Goal: Check status: Check status

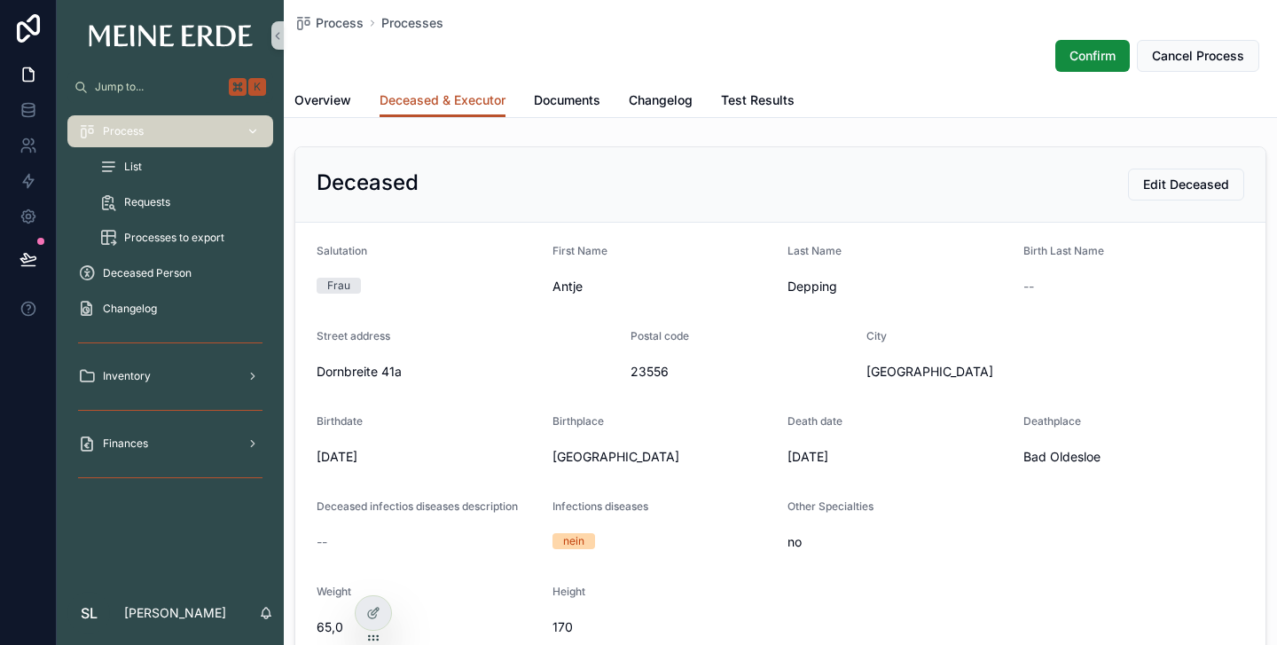
scroll to position [48, 0]
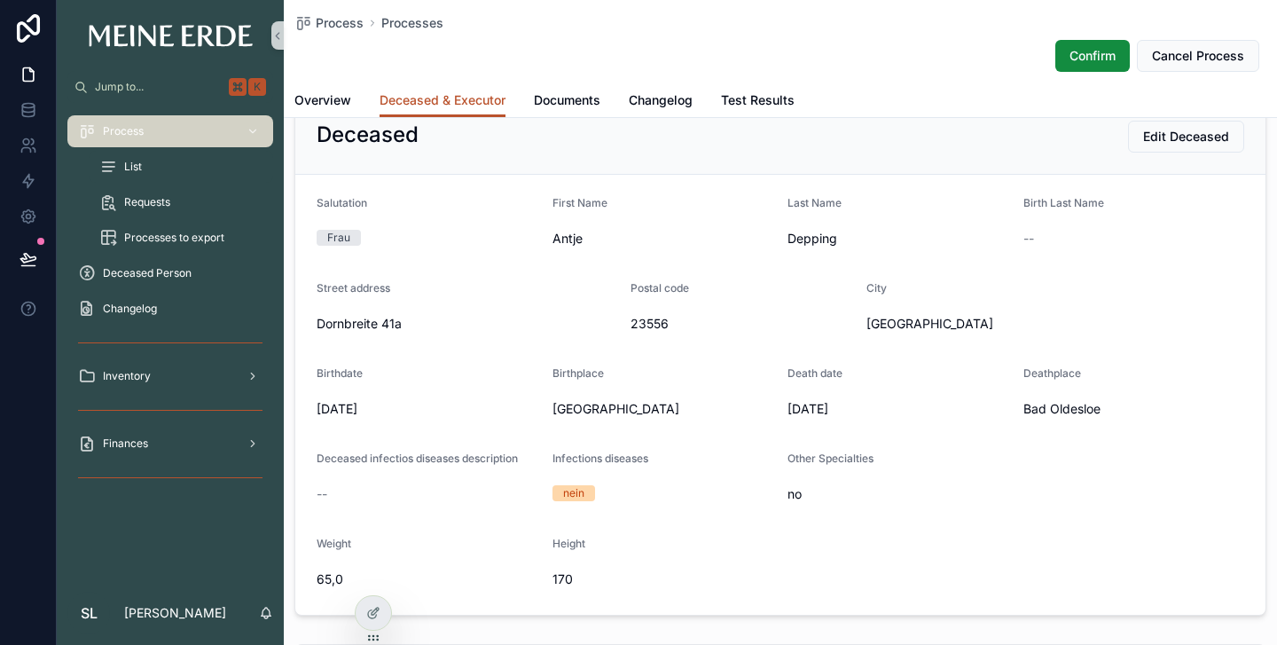
click at [138, 165] on span "List" at bounding box center [133, 167] width 18 height 14
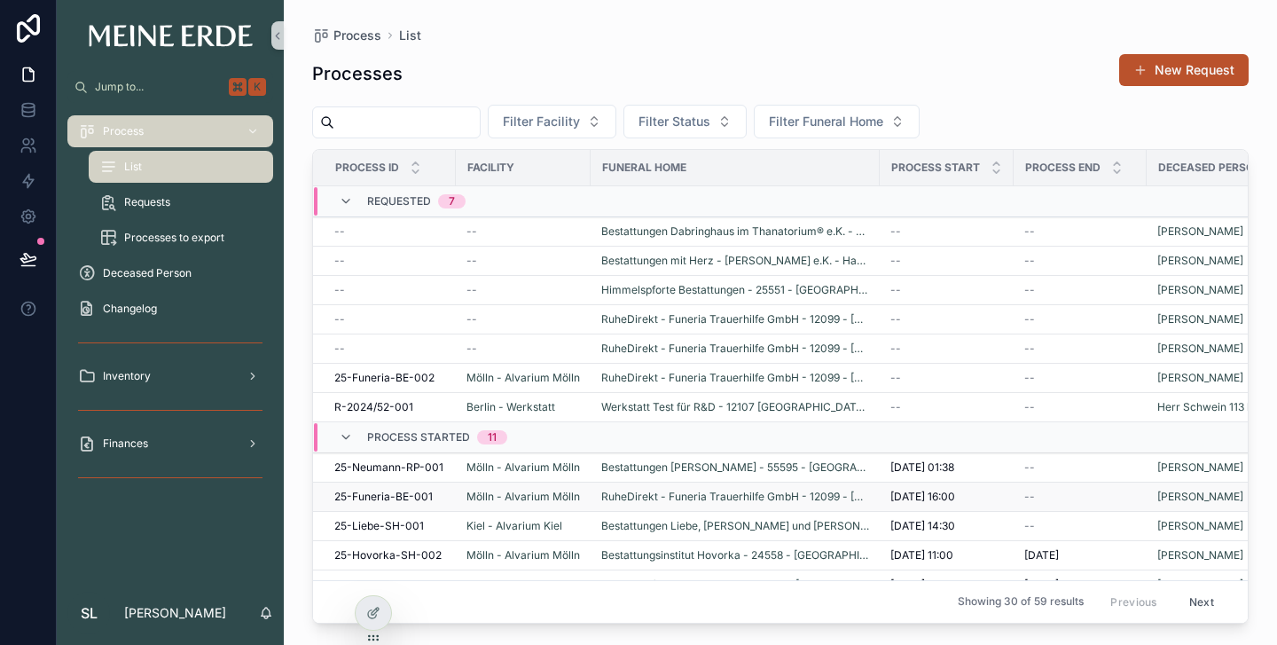
click at [392, 493] on span "25-Funeria-BE-001" at bounding box center [383, 497] width 98 height 14
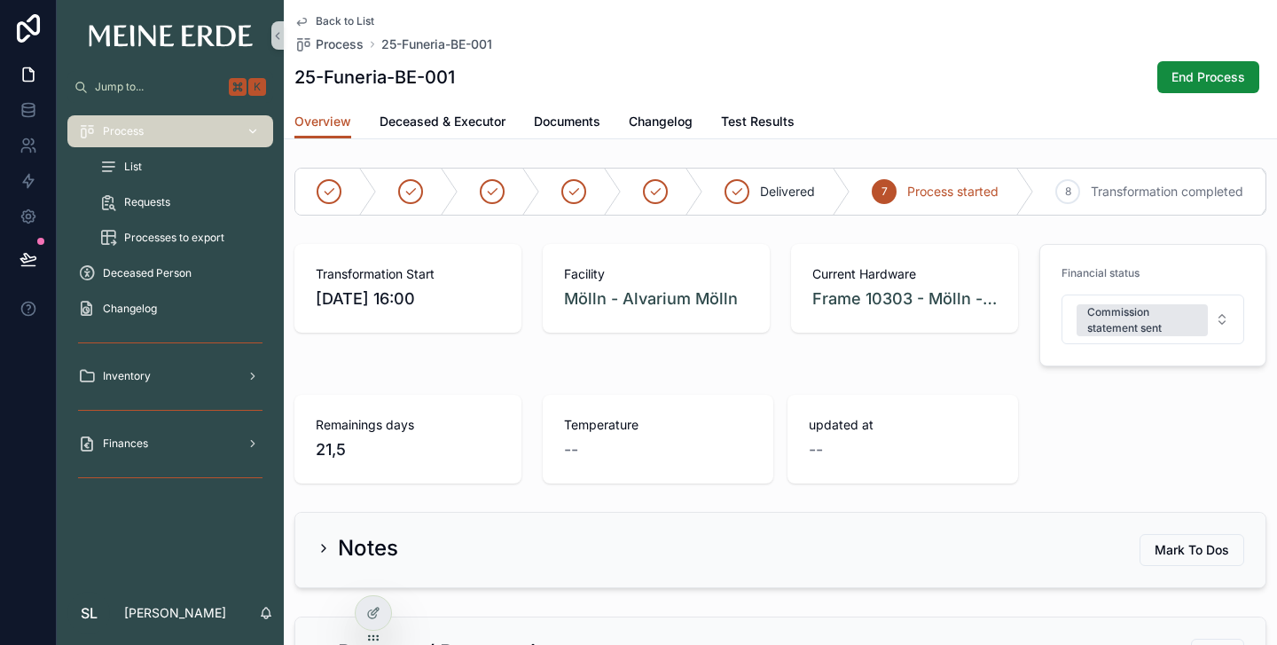
click at [118, 127] on span "Process" at bounding box center [123, 131] width 41 height 14
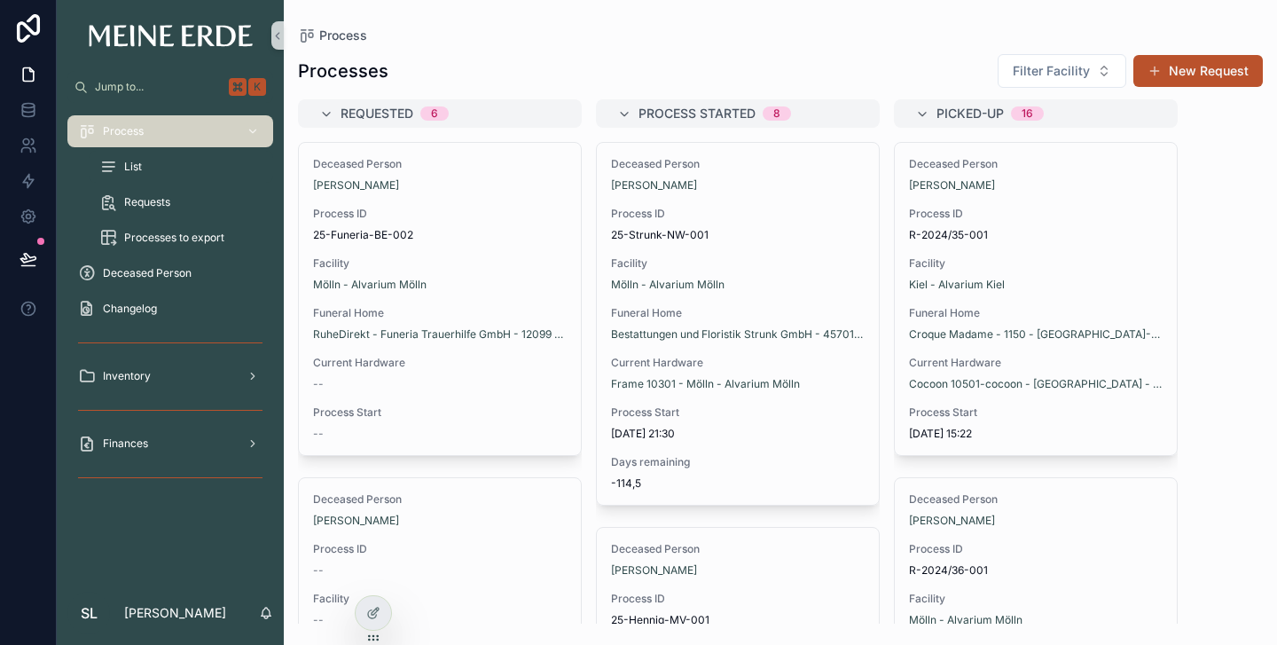
click at [138, 162] on span "List" at bounding box center [133, 167] width 18 height 14
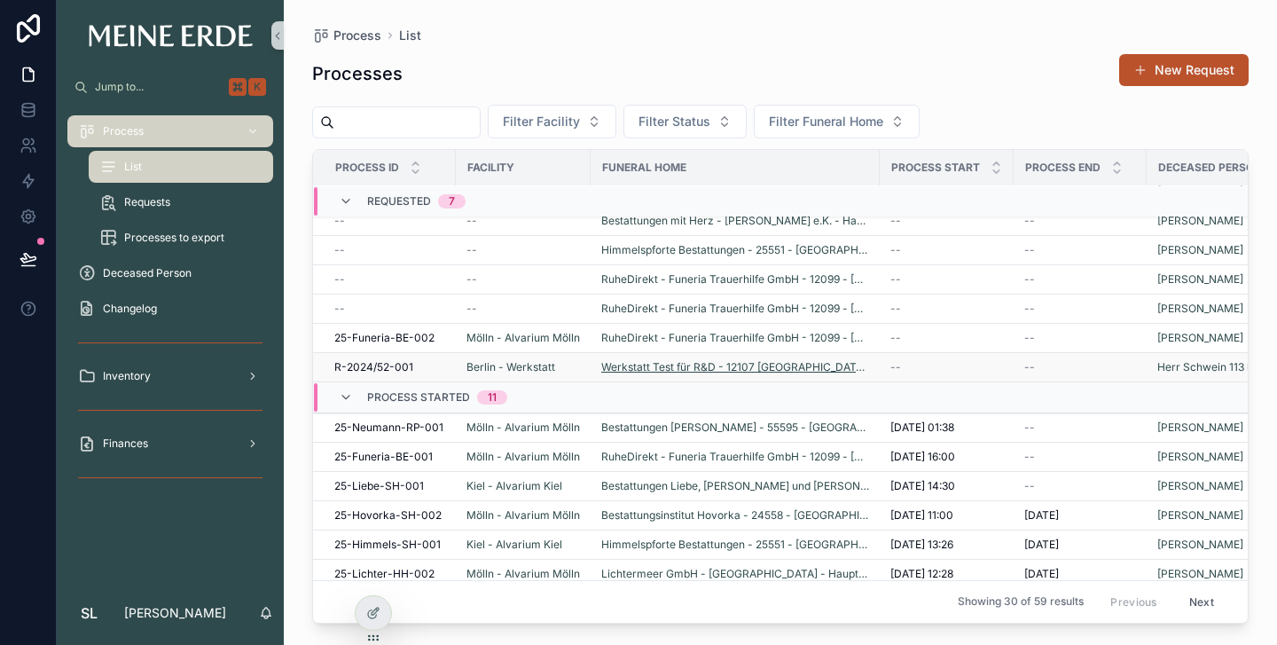
scroll to position [43, 0]
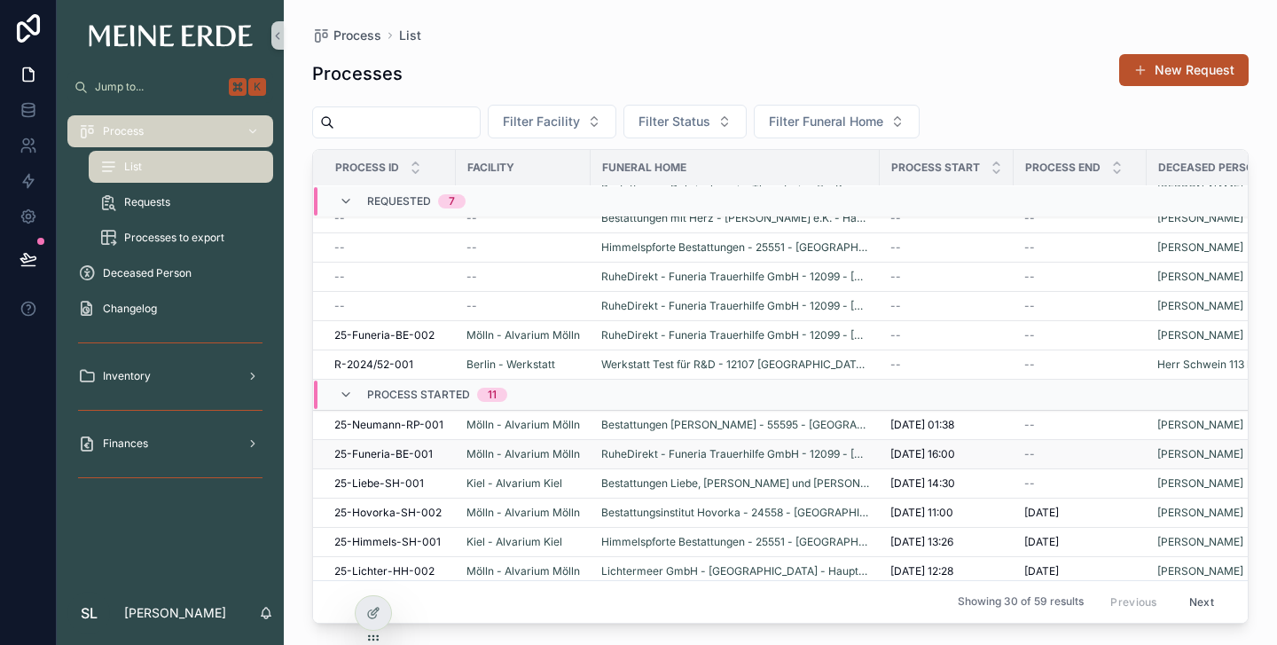
click at [371, 450] on span "25-Funeria-BE-001" at bounding box center [383, 454] width 98 height 14
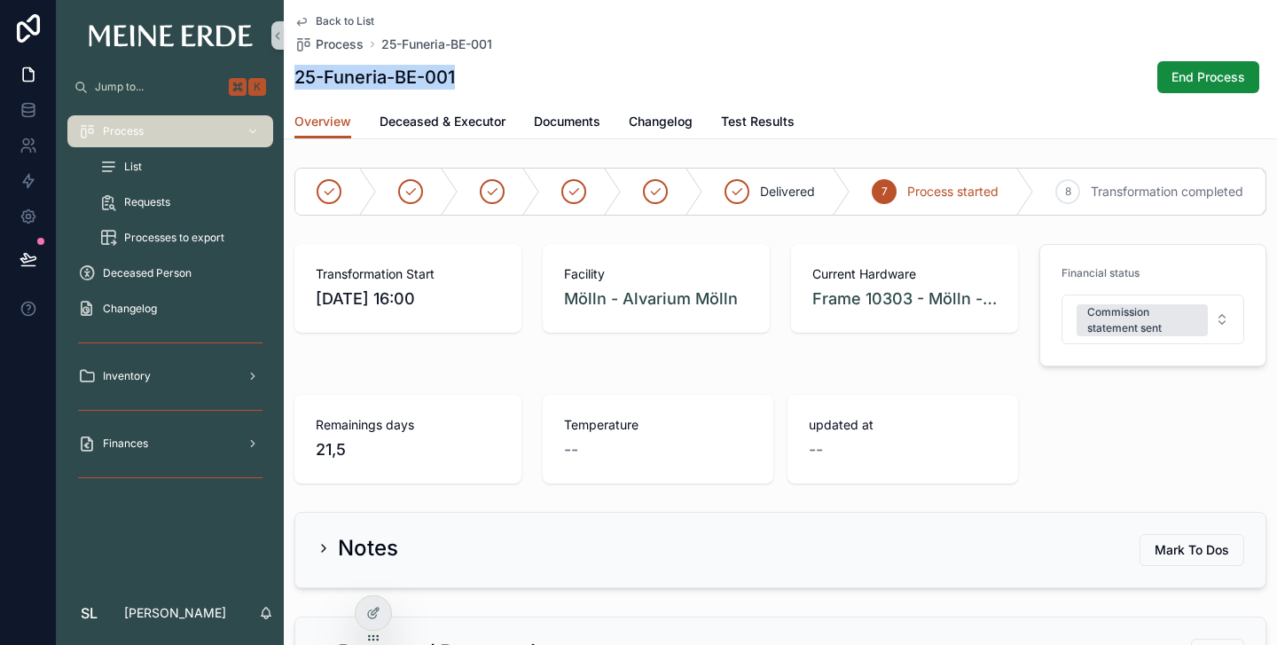
drag, startPoint x: 461, startPoint y: 80, endPoint x: 297, endPoint y: 80, distance: 164.1
click at [297, 80] on div "25-Funeria-BE-001 End Process" at bounding box center [780, 77] width 972 height 34
copy h1 "25-Funeria-BE-001"
click at [135, 132] on span "Process" at bounding box center [123, 131] width 41 height 14
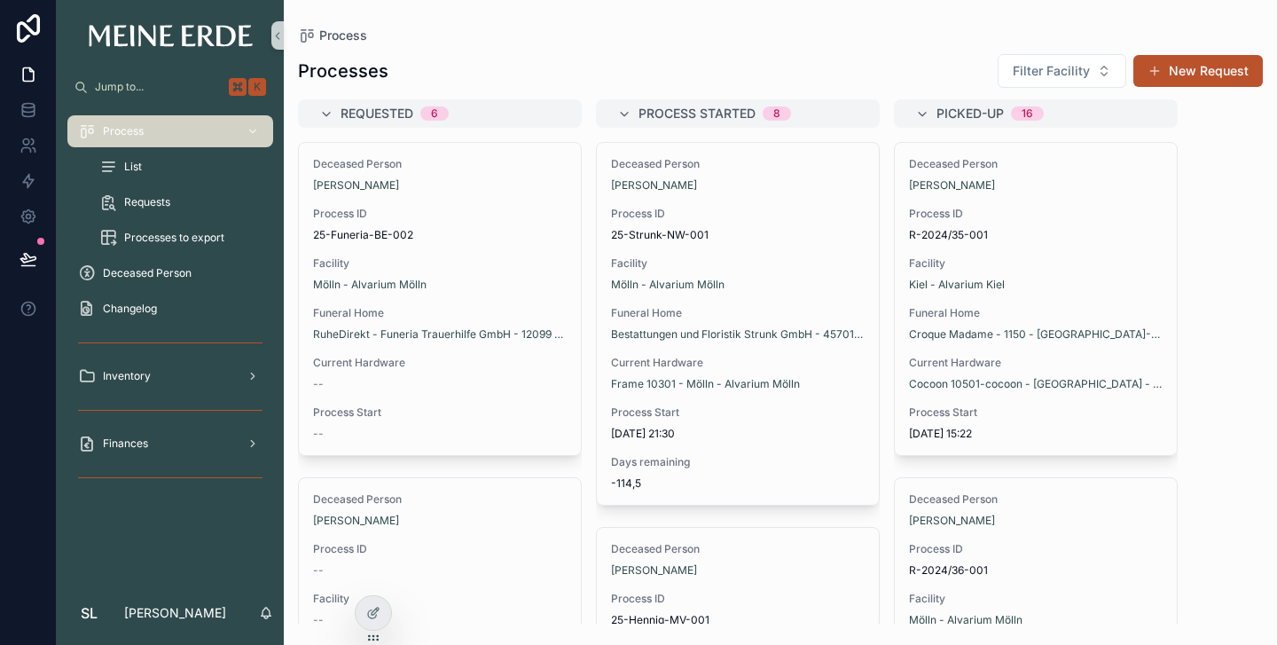
click at [142, 161] on span "List" at bounding box center [133, 167] width 18 height 14
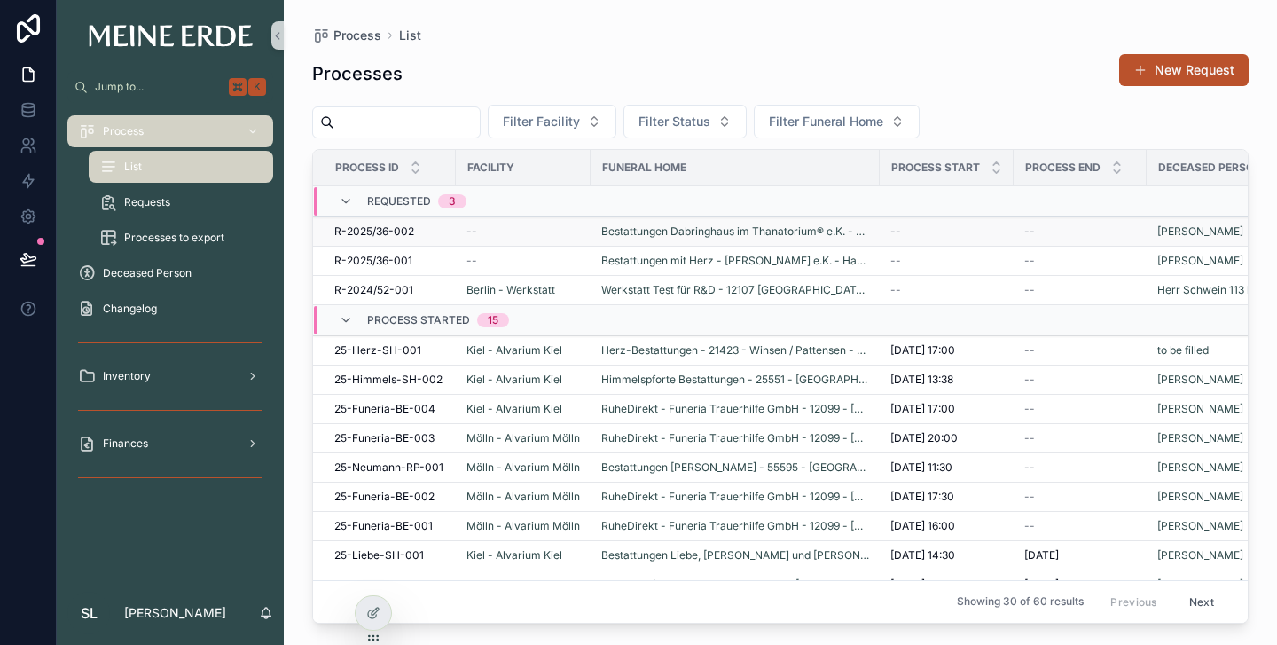
click at [379, 232] on span "R-2025/36-002" at bounding box center [374, 231] width 80 height 14
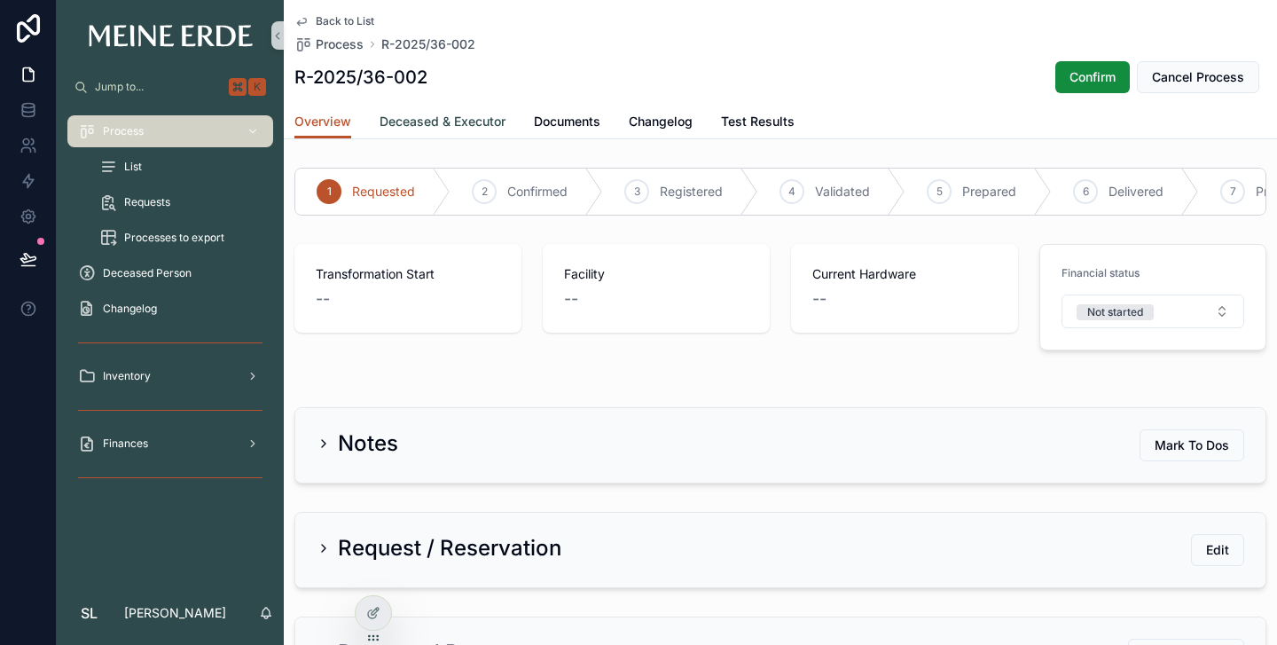
click at [441, 117] on span "Deceased & Executor" at bounding box center [443, 122] width 126 height 18
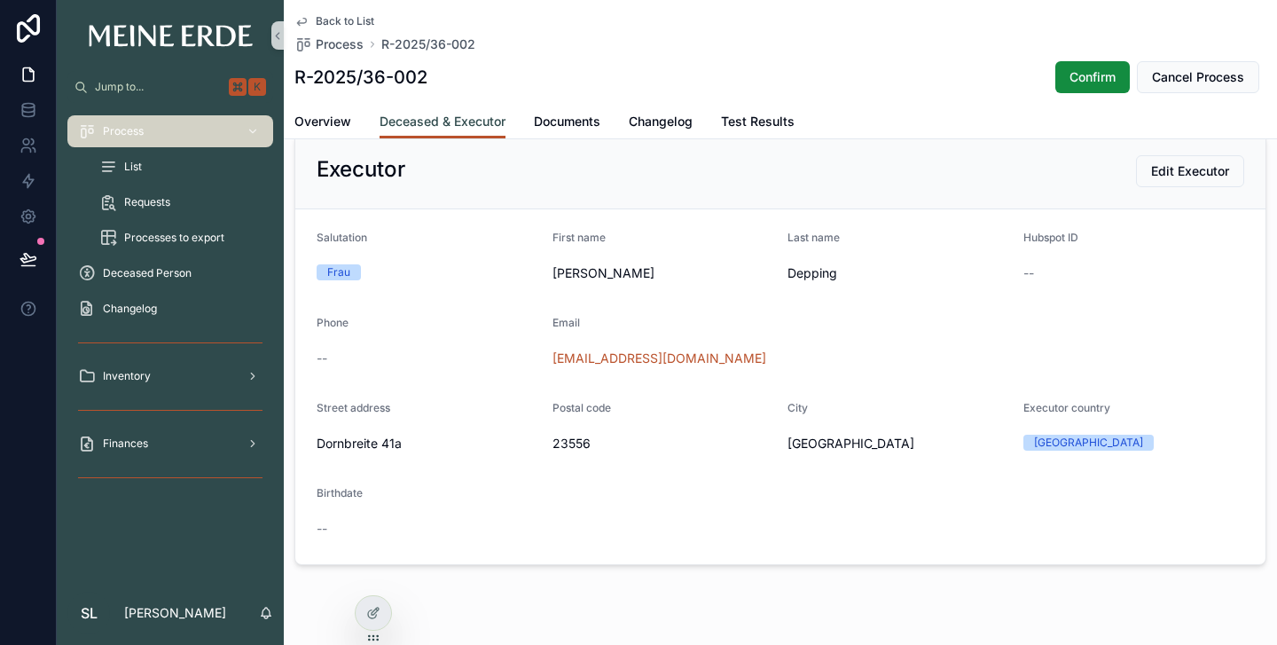
scroll to position [593, 0]
